Goal: Task Accomplishment & Management: Manage account settings

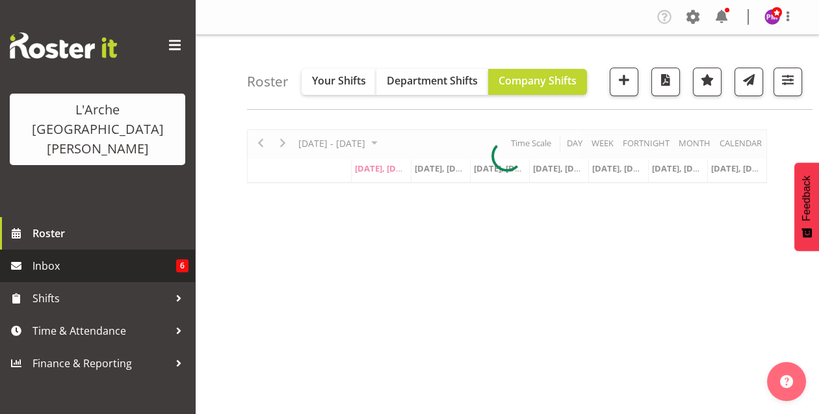
click at [144, 256] on span "Inbox" at bounding box center [104, 265] width 144 height 19
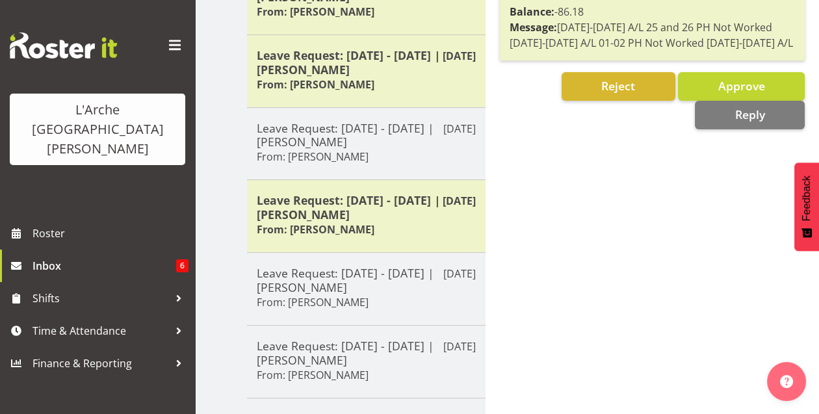
scroll to position [540, 0]
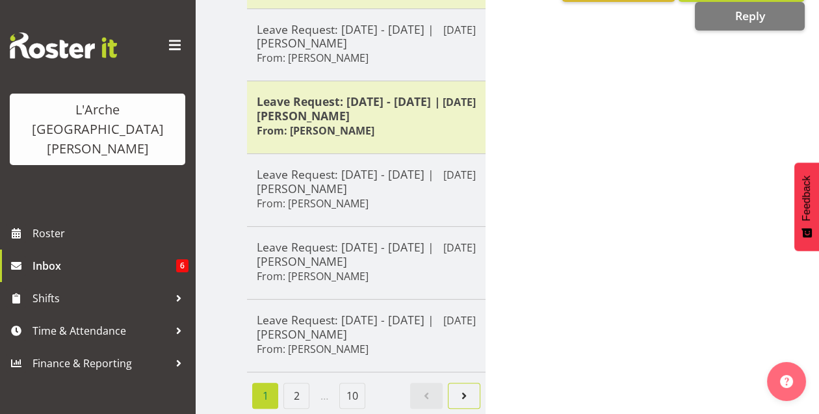
click at [468, 388] on span "Next page" at bounding box center [464, 396] width 16 height 16
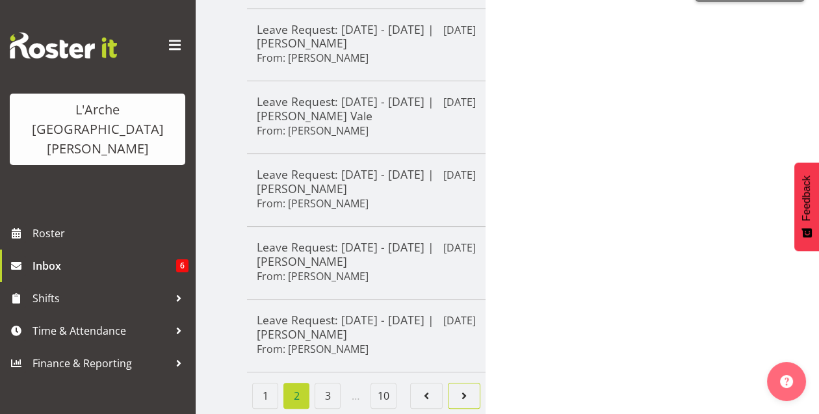
click at [468, 388] on span "Page 3." at bounding box center [464, 396] width 16 height 16
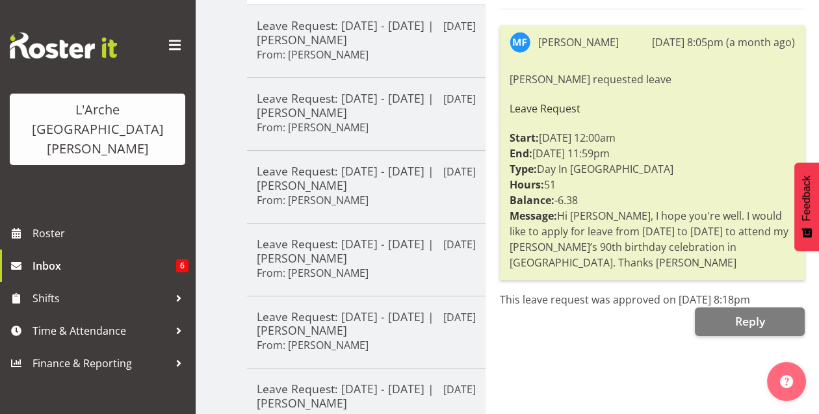
scroll to position [283, 0]
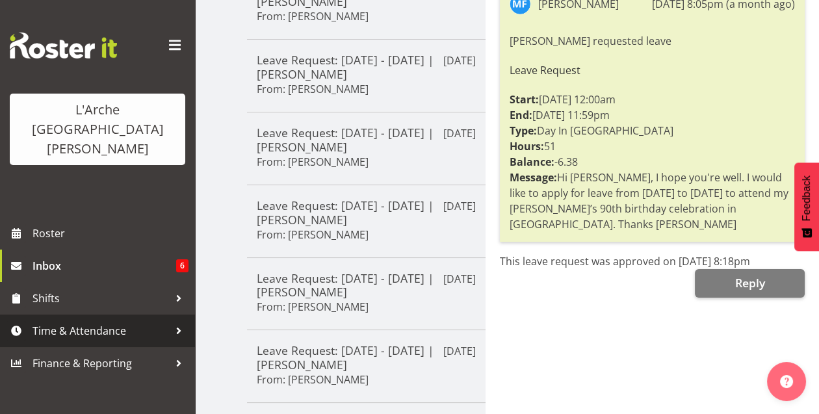
click at [68, 321] on span "Time & Attendance" at bounding box center [100, 330] width 136 height 19
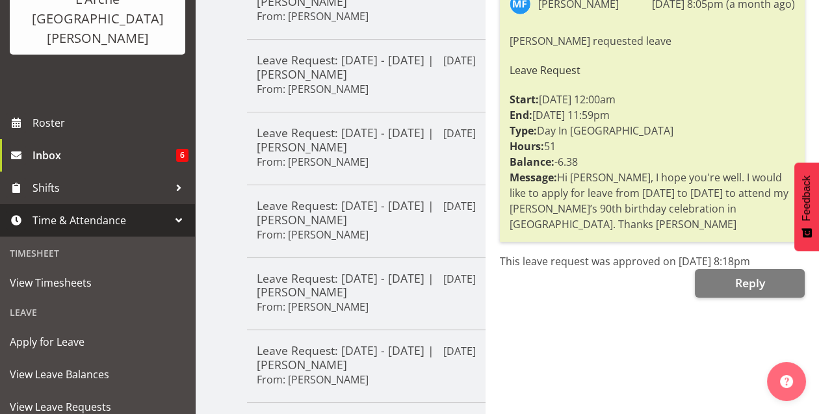
scroll to position [148, 0]
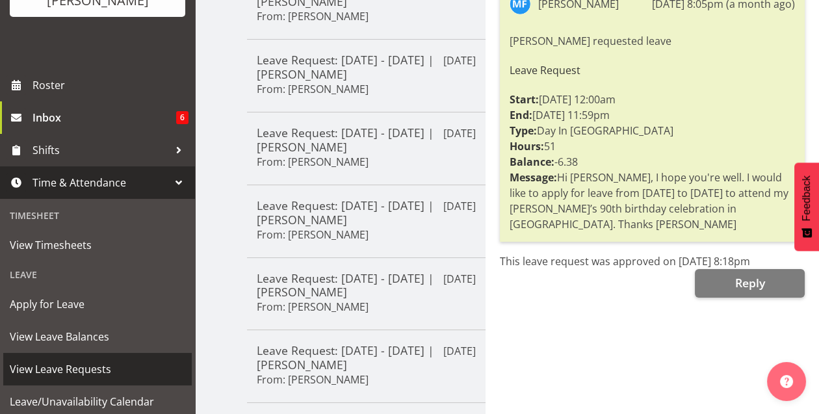
click at [99, 359] on span "View Leave Requests" at bounding box center [97, 368] width 175 height 19
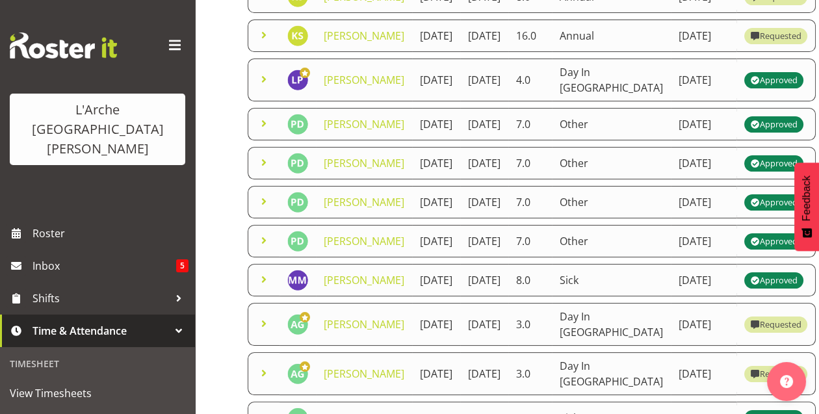
scroll to position [339, 0]
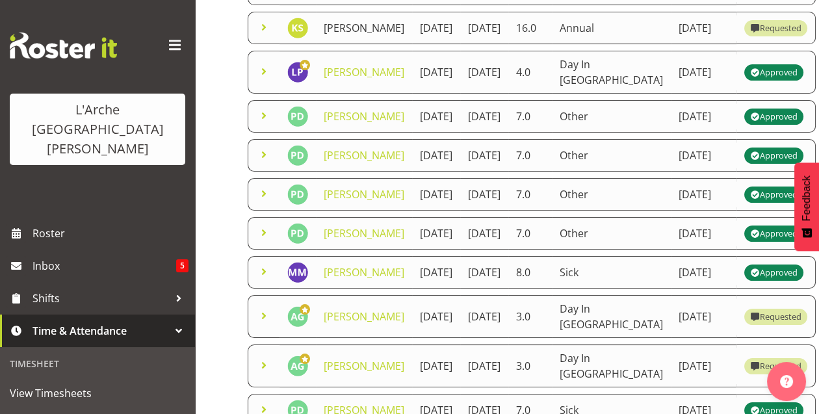
click at [344, 35] on link "Kalpana Sapkota" at bounding box center [364, 28] width 81 height 14
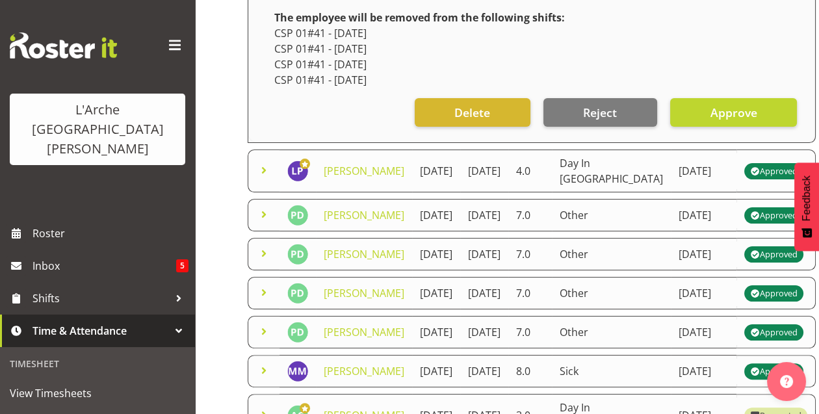
scroll to position [563, 0]
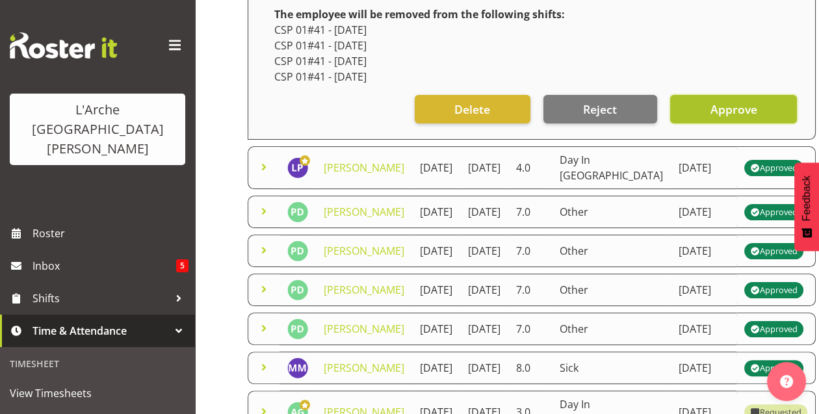
click at [710, 118] on span "Approve" at bounding box center [733, 109] width 47 height 17
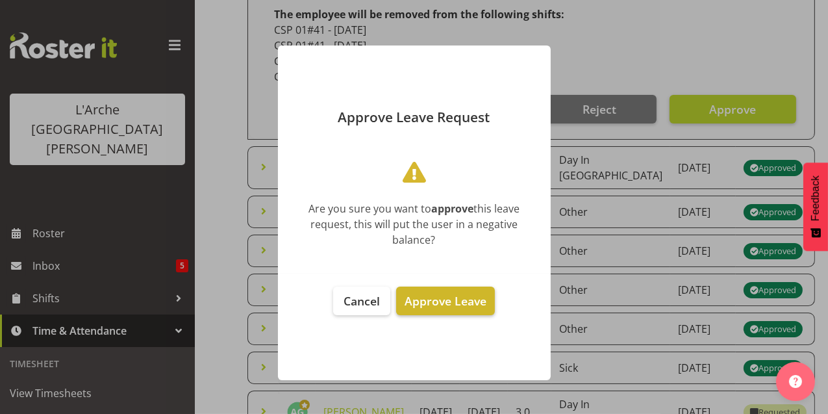
click at [463, 301] on span "Approve Leave" at bounding box center [446, 301] width 82 height 16
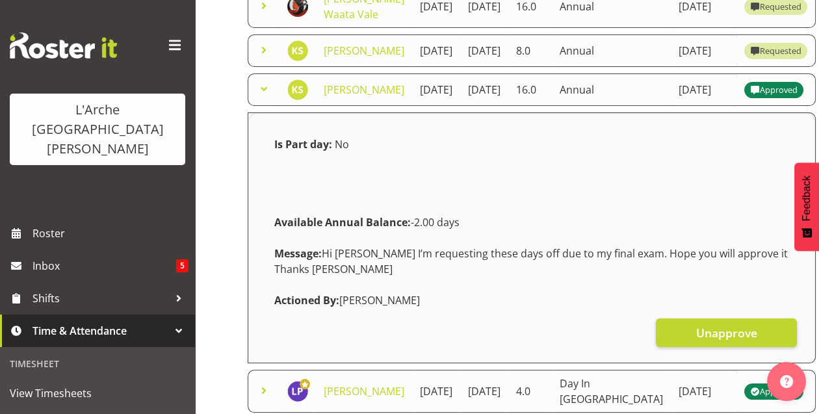
scroll to position [273, 0]
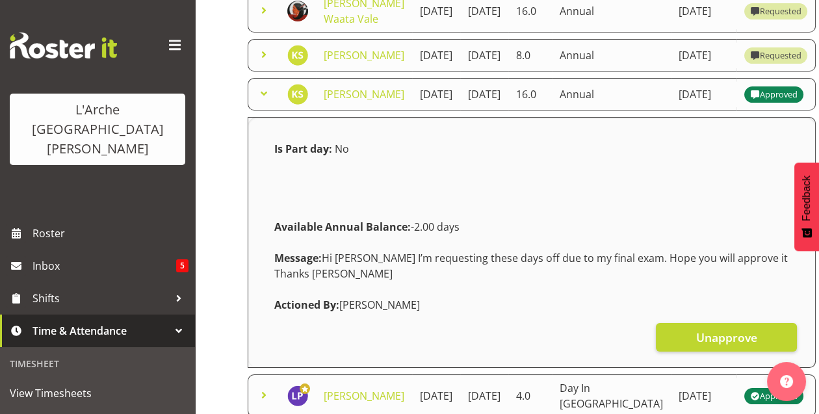
click at [750, 102] on div "Approved" at bounding box center [773, 94] width 47 height 16
click at [357, 110] on td "Kalpana Sapkota" at bounding box center [364, 94] width 96 height 32
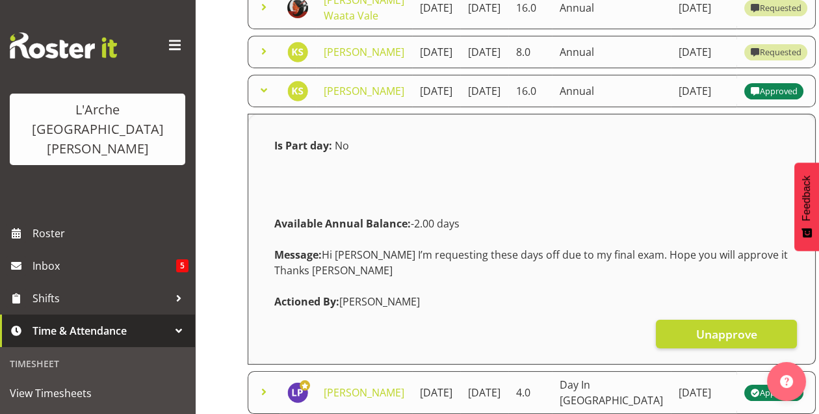
scroll to position [274, 0]
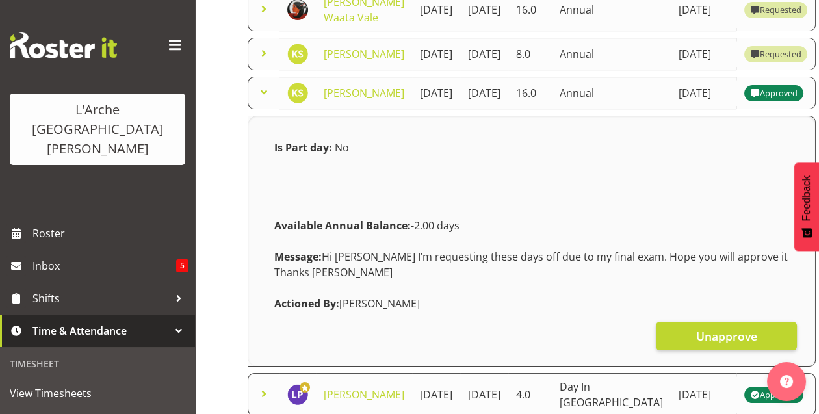
click at [335, 70] on td "Kalpana Sapkota" at bounding box center [364, 54] width 96 height 32
click at [340, 61] on link "Kalpana Sapkota" at bounding box center [364, 54] width 81 height 14
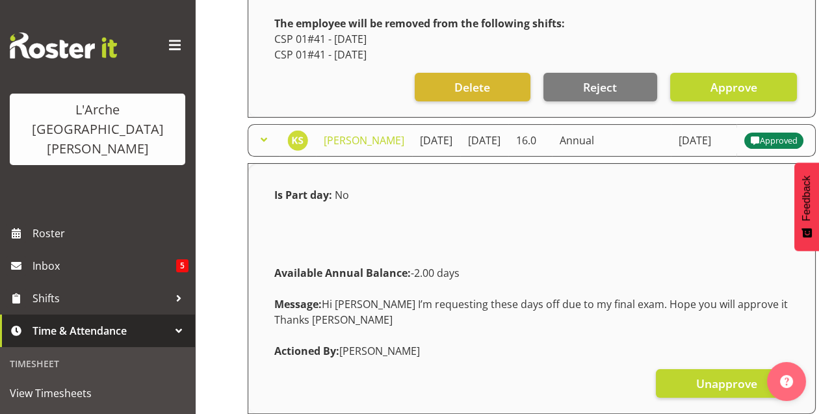
scroll to position [516, 0]
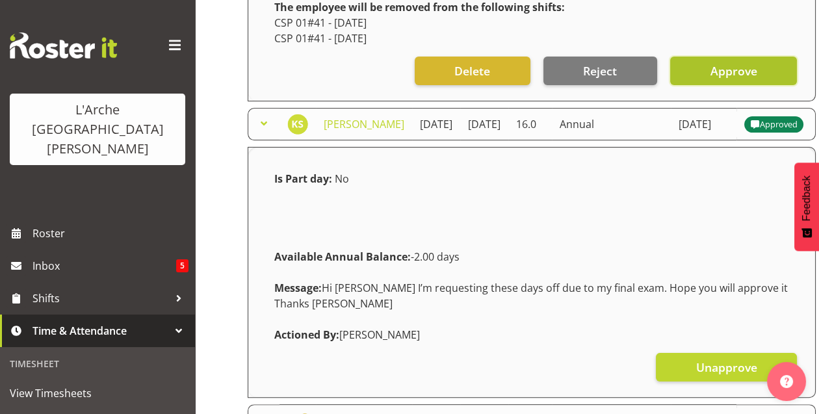
click at [710, 79] on span "Approve" at bounding box center [733, 70] width 47 height 17
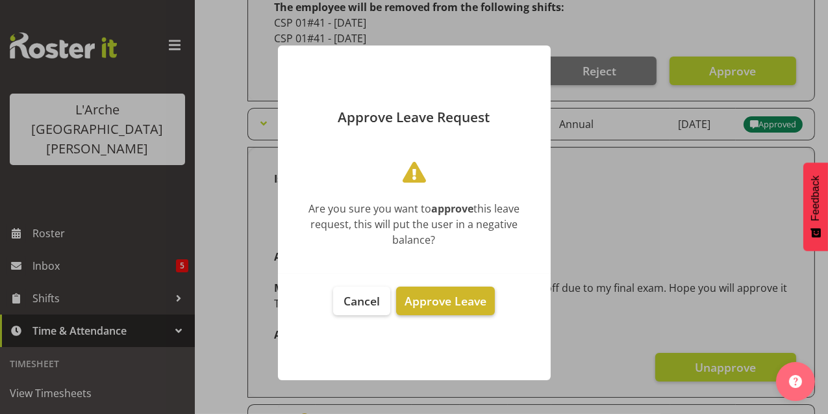
click at [468, 300] on span "Approve Leave" at bounding box center [446, 301] width 82 height 16
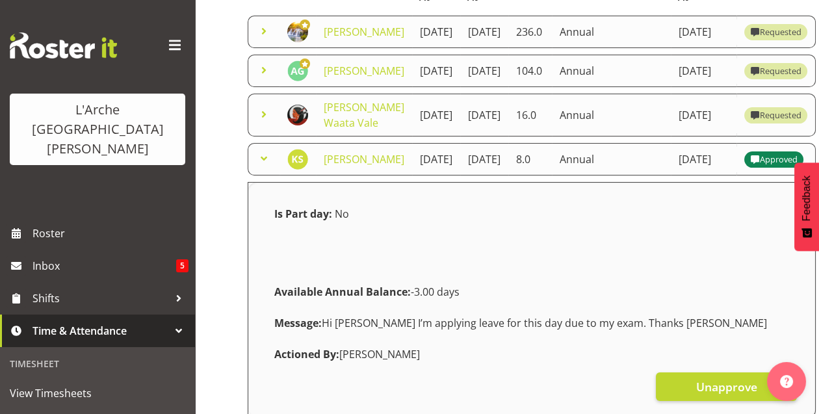
scroll to position [156, 0]
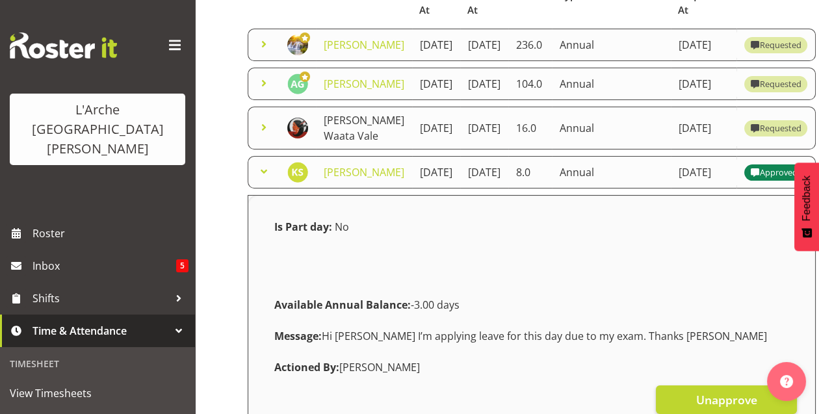
click at [335, 143] on link "Cherri Waata Vale" at bounding box center [364, 128] width 81 height 30
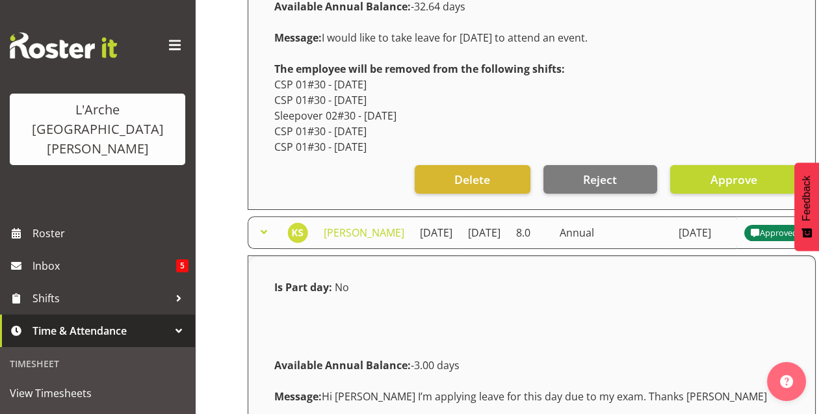
scroll to position [472, 0]
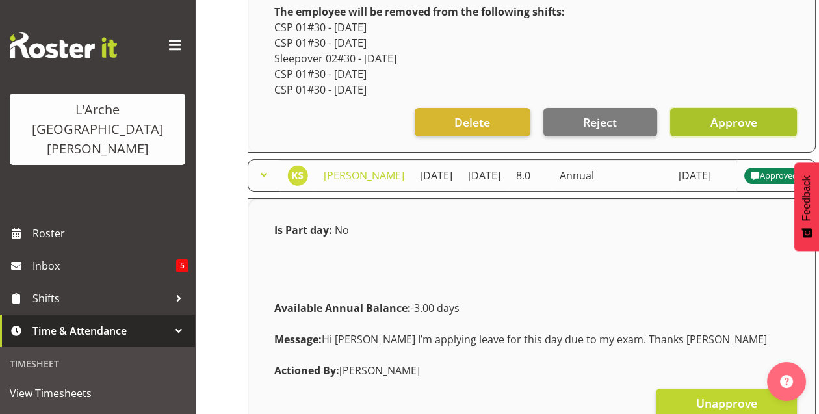
click at [685, 136] on button "Approve" at bounding box center [733, 122] width 127 height 29
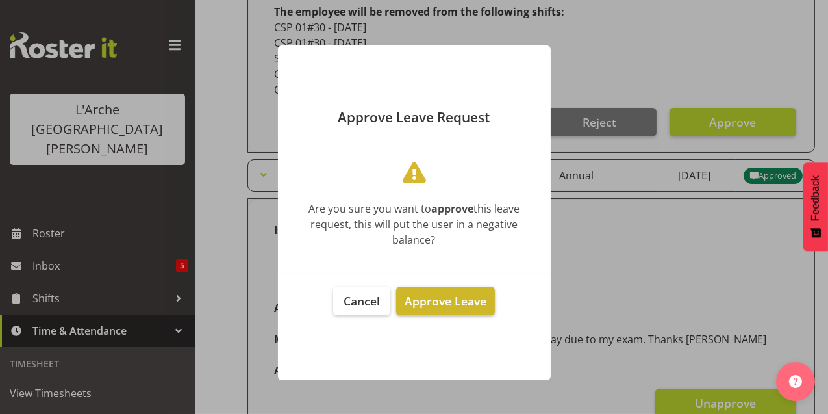
click at [451, 293] on span "Approve Leave" at bounding box center [446, 301] width 82 height 16
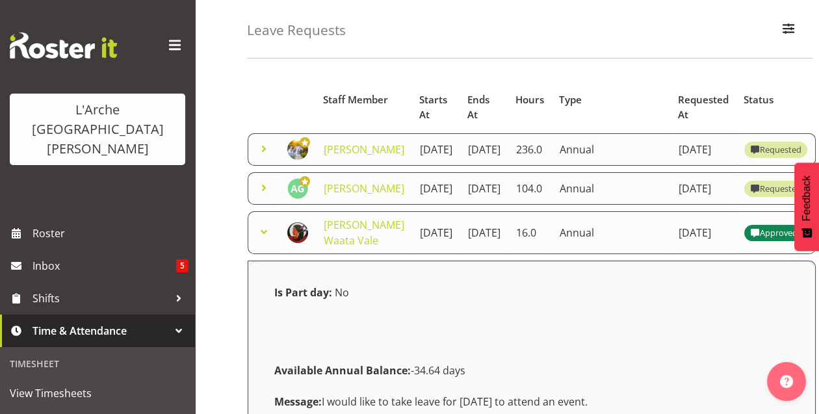
scroll to position [0, 0]
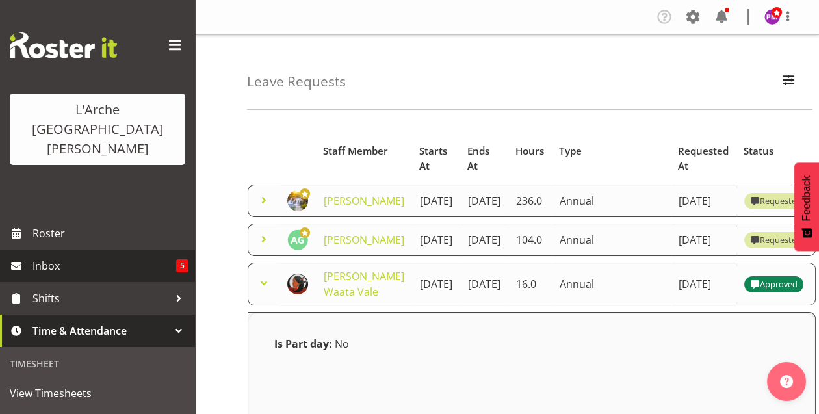
click at [42, 256] on span "Inbox" at bounding box center [104, 265] width 144 height 19
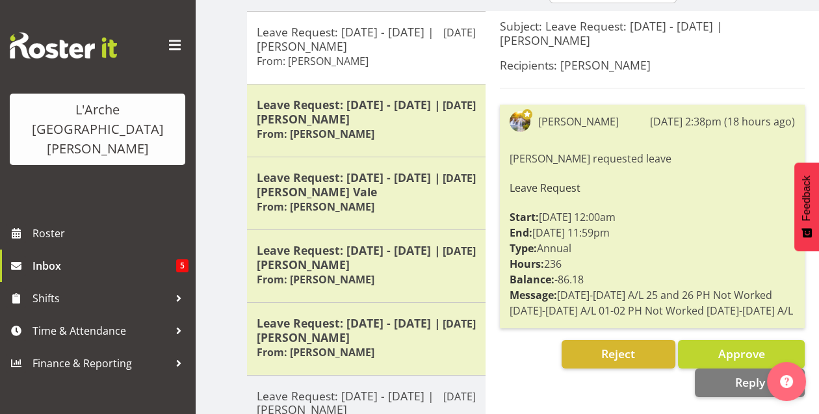
scroll to position [92, 0]
